Goal: Task Accomplishment & Management: Use online tool/utility

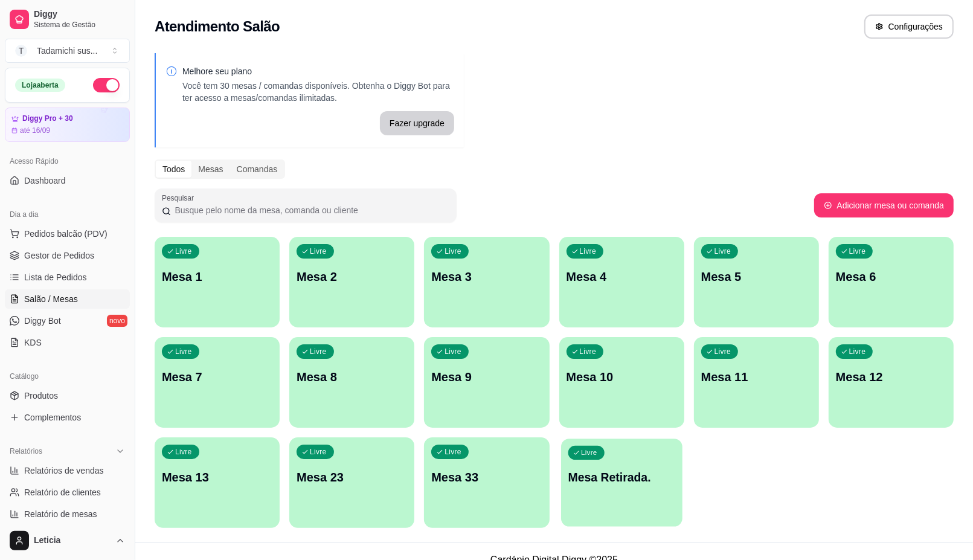
click at [628, 503] on div "Livre Mesa Retirada." at bounding box center [621, 475] width 121 height 74
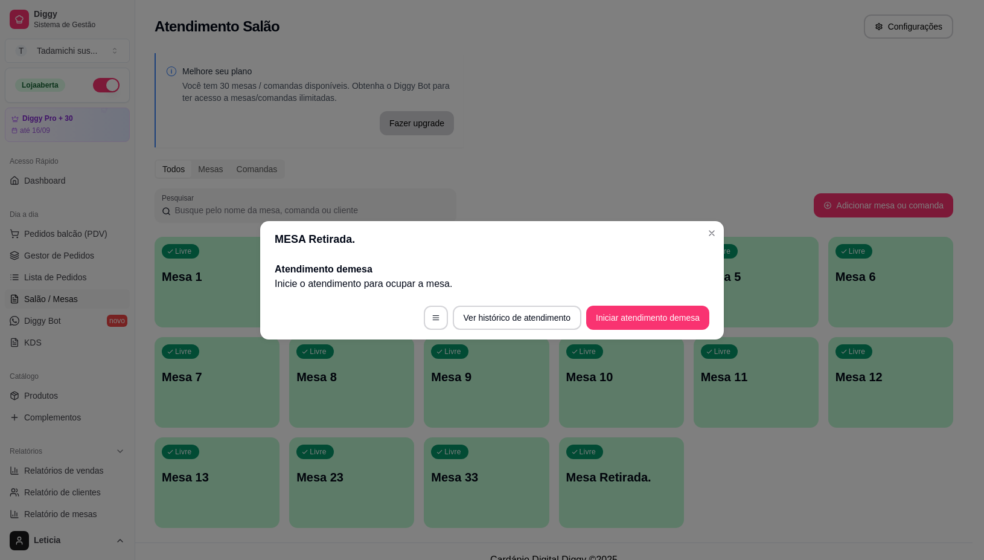
click at [641, 304] on footer "Ver histórico de atendimento Iniciar atendimento de mesa" at bounding box center [492, 317] width 464 height 43
click at [645, 315] on button "Iniciar atendimento de mesa" at bounding box center [648, 318] width 120 height 24
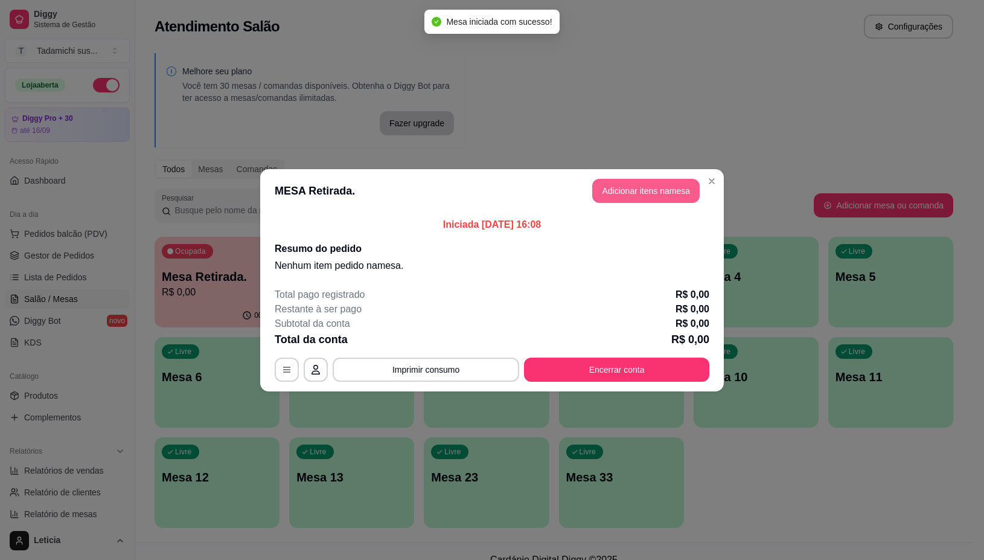
click at [638, 197] on button "Adicionar itens na mesa" at bounding box center [645, 191] width 107 height 24
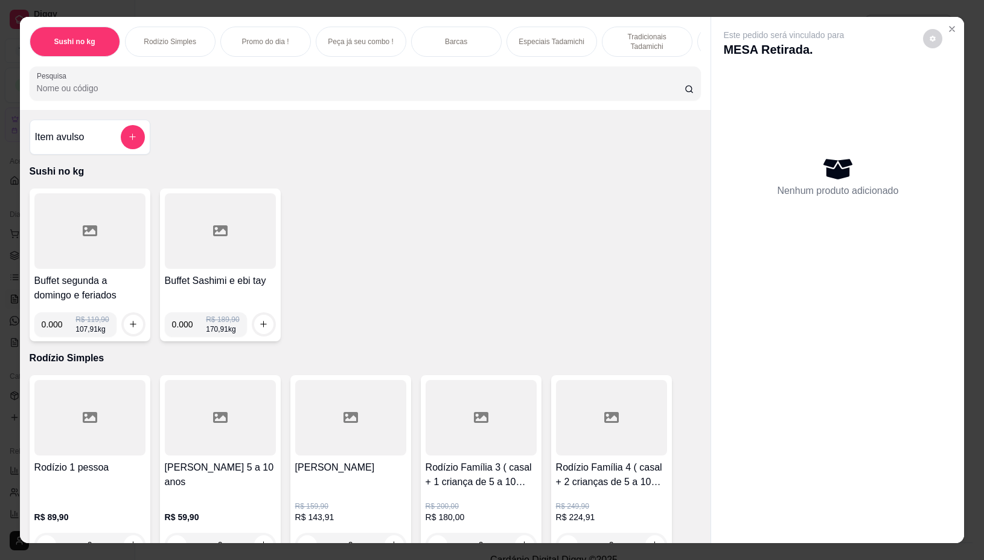
click at [83, 224] on div at bounding box center [89, 230] width 111 height 75
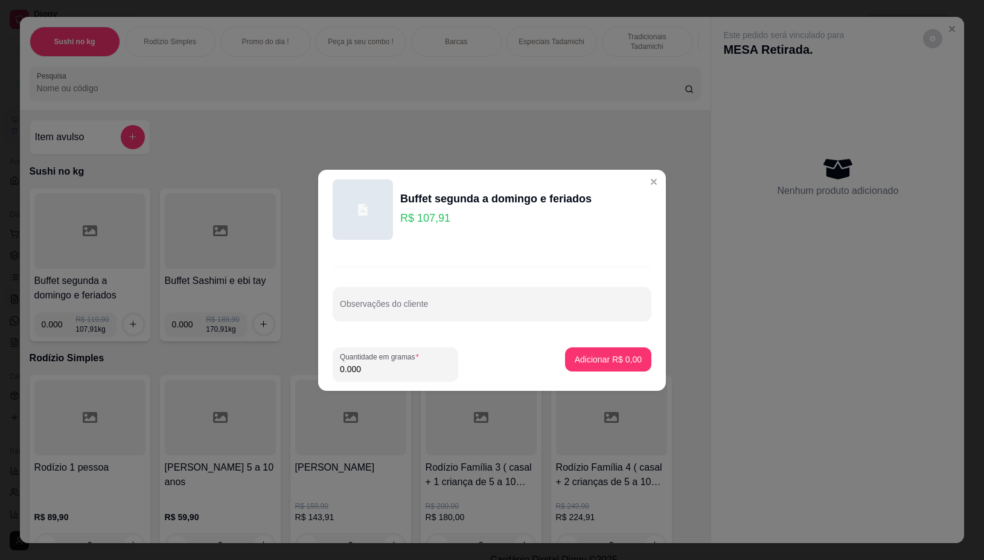
click at [376, 367] on input "0.000" at bounding box center [395, 369] width 111 height 12
type input "0.371"
click at [608, 361] on p "Adicionar R$ 40,03" at bounding box center [606, 358] width 70 height 11
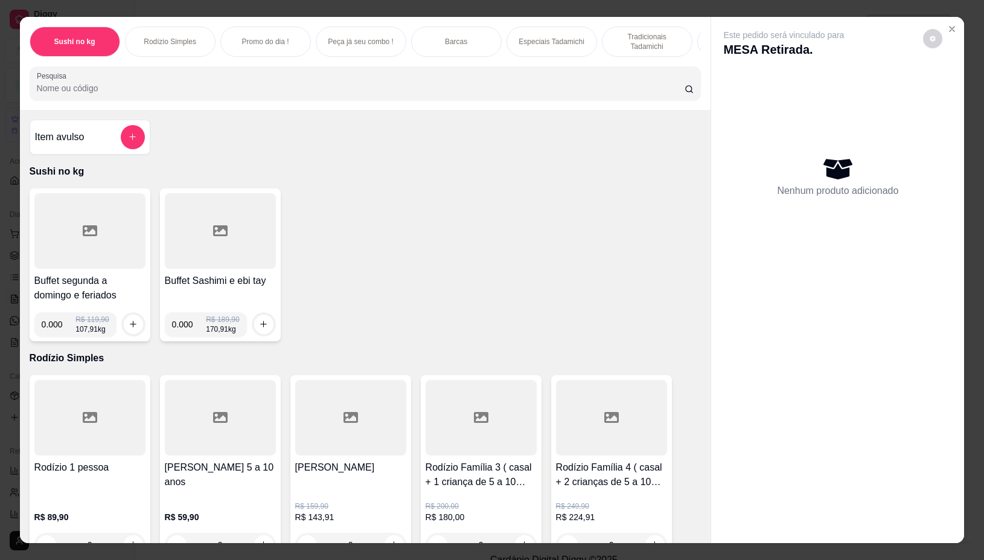
click at [65, 266] on div at bounding box center [89, 230] width 111 height 75
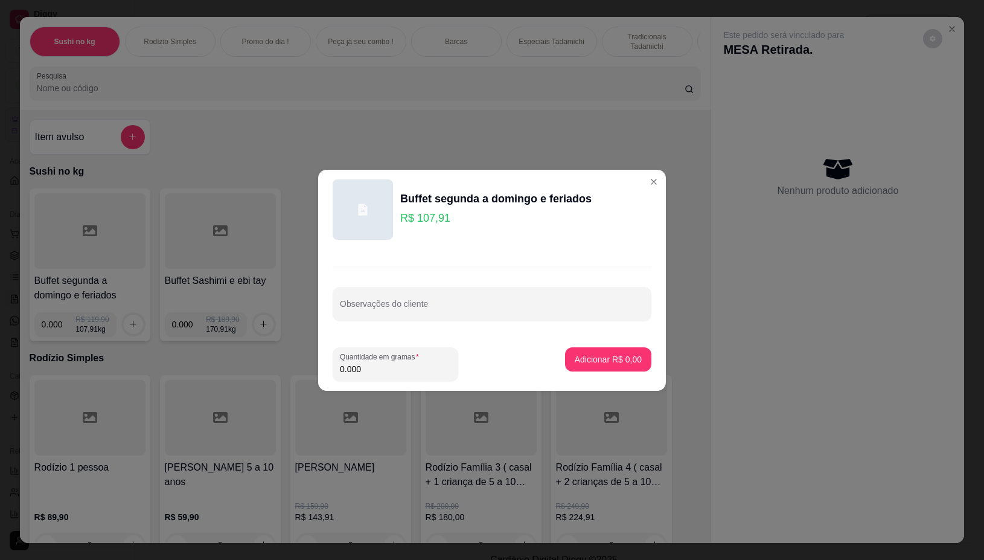
click at [392, 370] on input "0.000" at bounding box center [395, 369] width 111 height 12
type input "0.374"
click at [572, 365] on button "Adicionar R$ 40,36" at bounding box center [606, 359] width 89 height 24
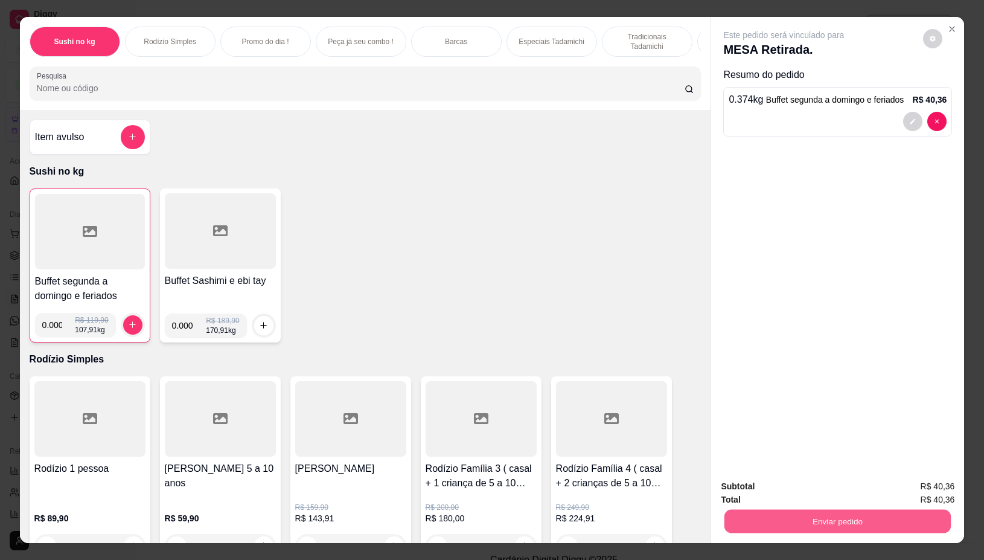
click at [726, 510] on button "Enviar pedido" at bounding box center [838, 522] width 226 height 24
click at [776, 509] on button "Enviar pedido" at bounding box center [838, 521] width 234 height 24
click at [780, 487] on button "Não registrar e enviar pedido" at bounding box center [797, 486] width 126 height 23
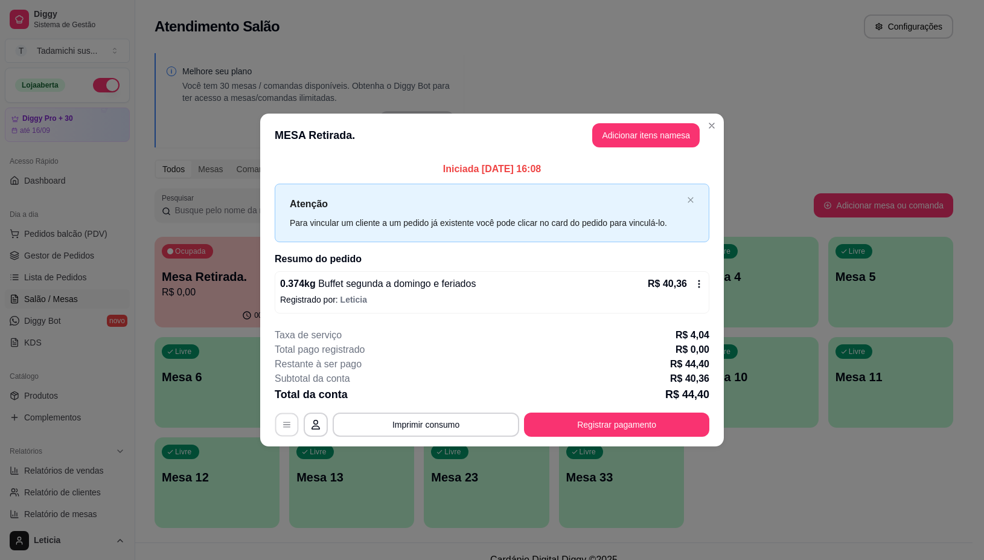
click at [292, 427] on button "button" at bounding box center [287, 425] width 24 height 24
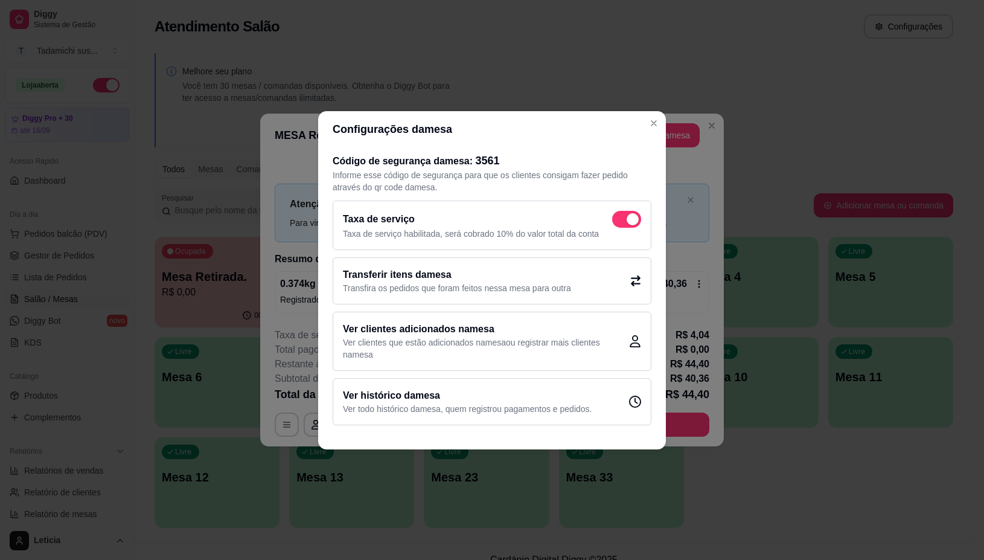
click at [623, 209] on div "Taxa de serviço Taxa de serviço habilitada, será cobrado 10% do valor total da …" at bounding box center [492, 225] width 319 height 50
checkbox input "false"
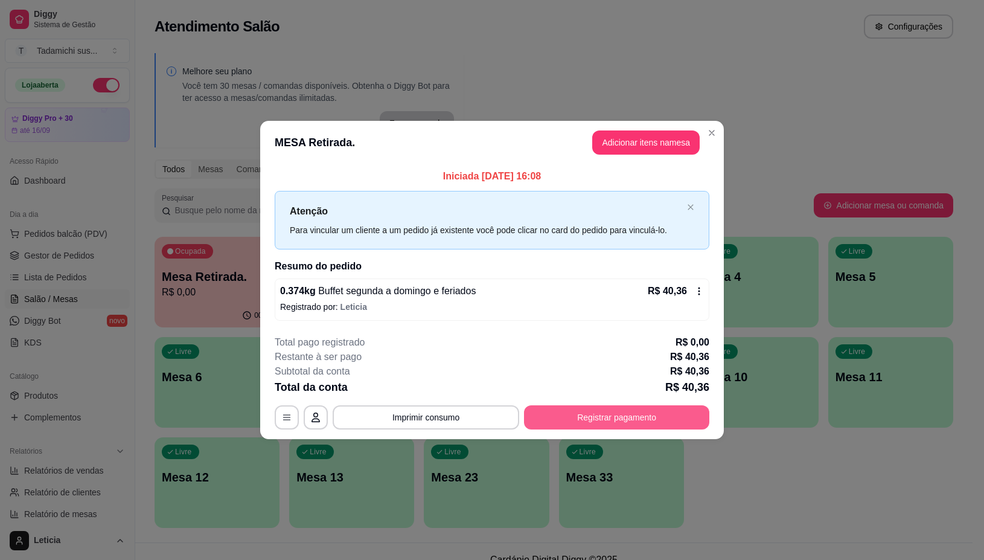
click at [623, 412] on button "Registrar pagamento" at bounding box center [616, 417] width 185 height 24
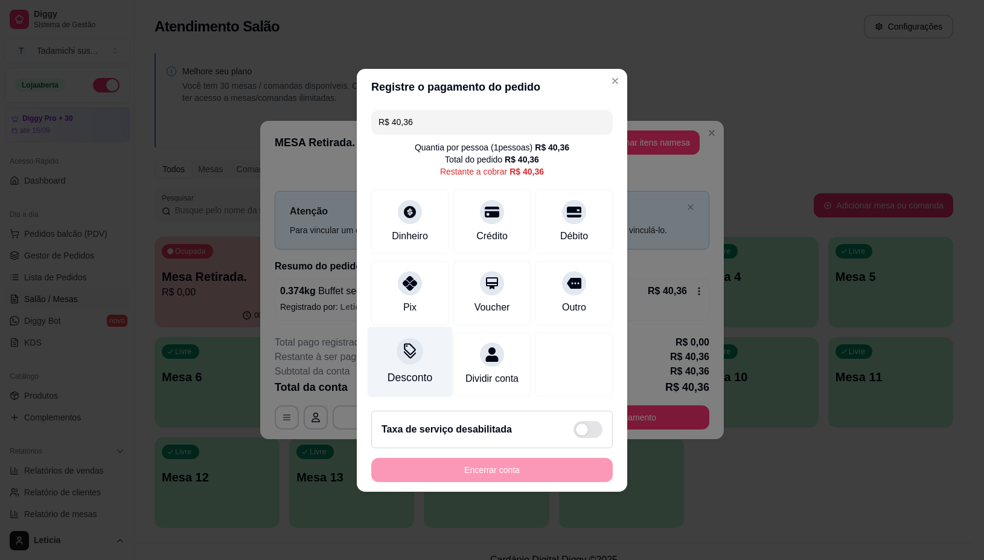
click at [412, 348] on icon at bounding box center [410, 351] width 16 height 16
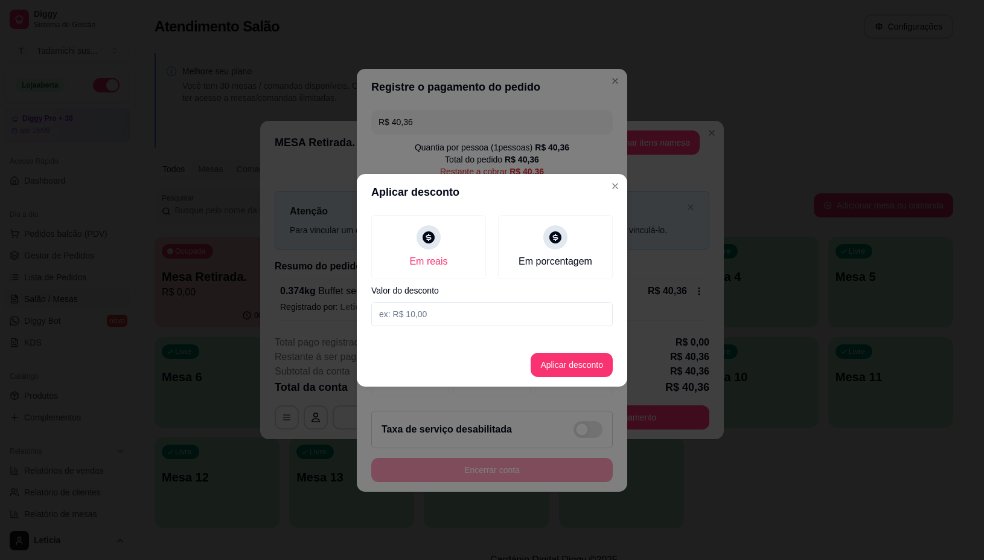
click at [493, 322] on input at bounding box center [492, 314] width 242 height 24
type input "0,36"
click at [598, 363] on button "Aplicar desconto" at bounding box center [572, 365] width 79 height 24
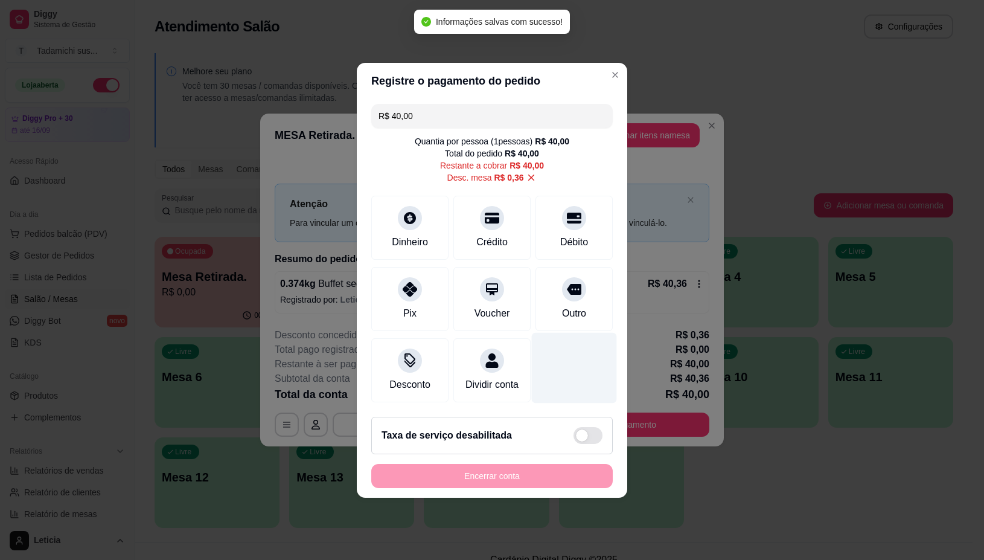
type input "R$ 40,00"
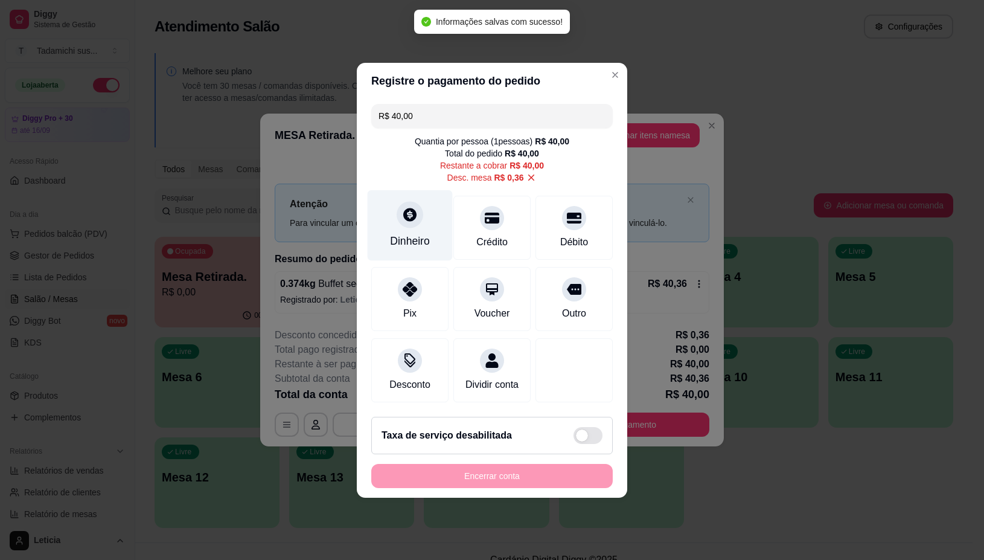
click at [417, 223] on div "Dinheiro" at bounding box center [410, 225] width 85 height 71
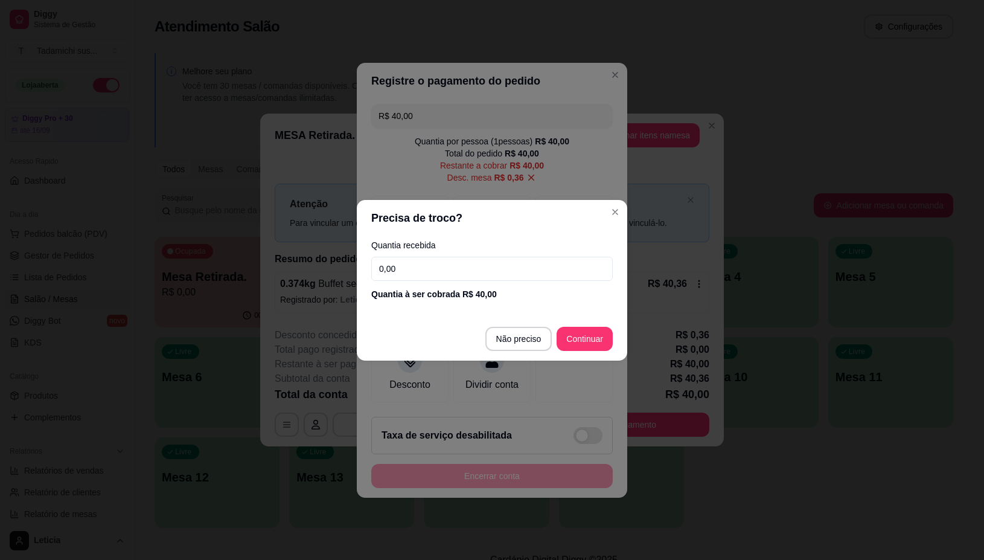
click at [548, 278] on input "0,00" at bounding box center [492, 269] width 242 height 24
type input "40,00"
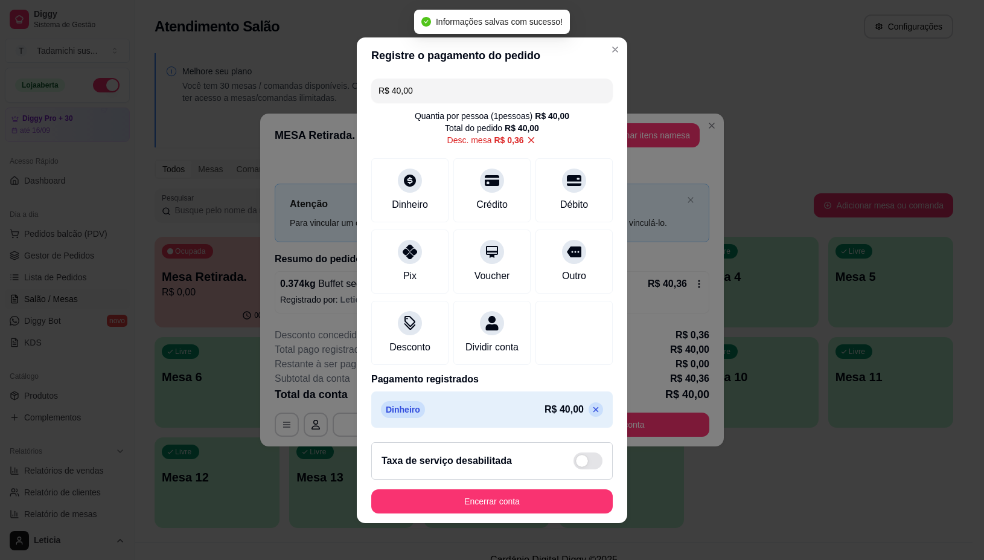
type input "R$ 0,00"
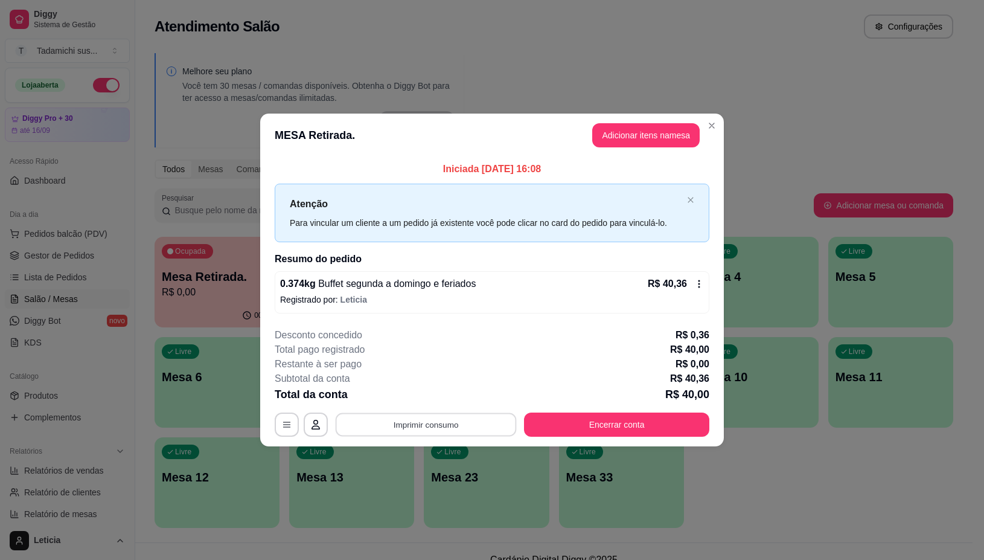
click at [480, 417] on button "Imprimir consumo" at bounding box center [426, 425] width 181 height 24
click at [463, 373] on button "IMPRESSORA" at bounding box center [429, 373] width 93 height 19
click at [604, 423] on button "Encerrar conta" at bounding box center [617, 425] width 180 height 24
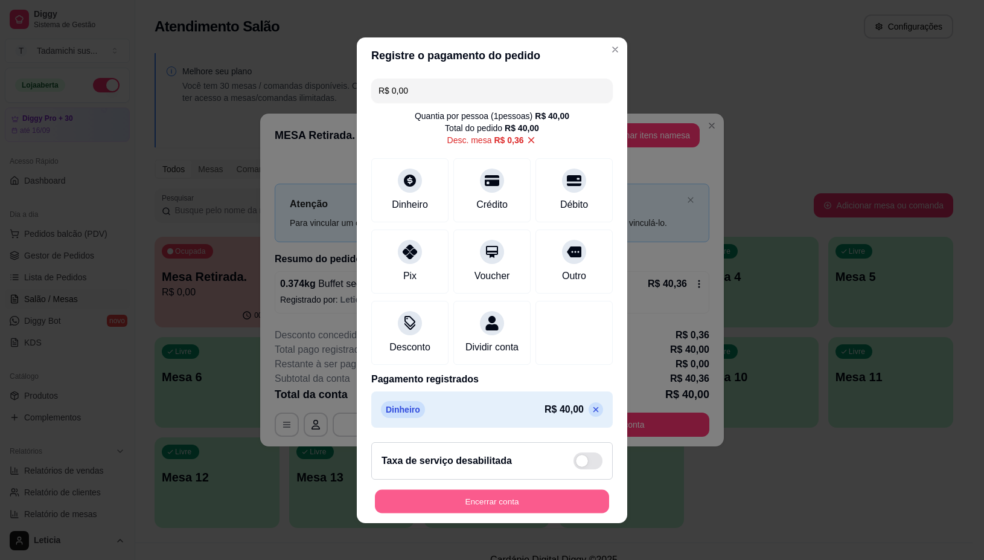
click at [542, 508] on button "Encerrar conta" at bounding box center [492, 501] width 234 height 24
